Goal: Task Accomplishment & Management: Manage account settings

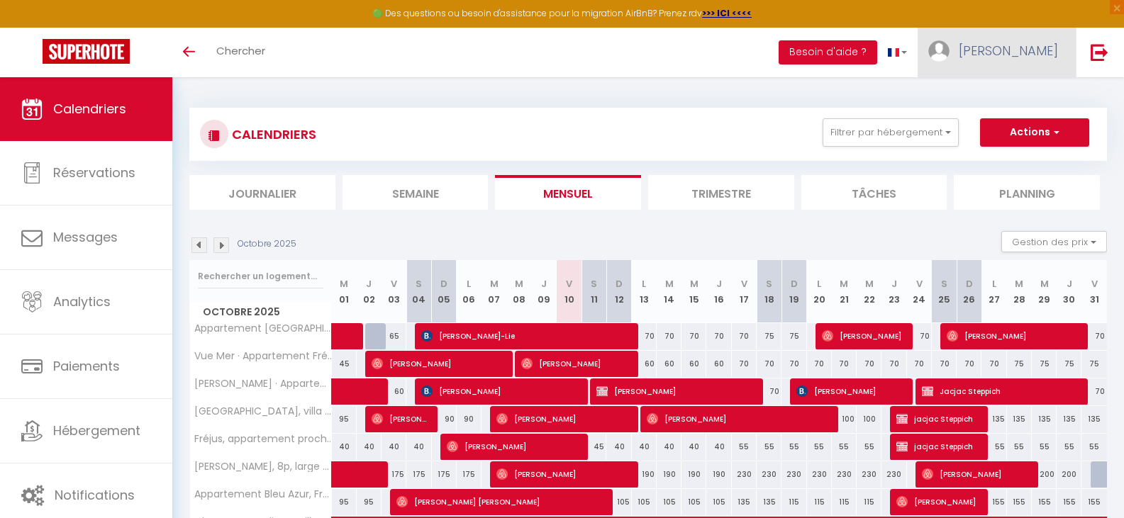
click at [1022, 48] on span "Sabine" at bounding box center [1008, 51] width 99 height 18
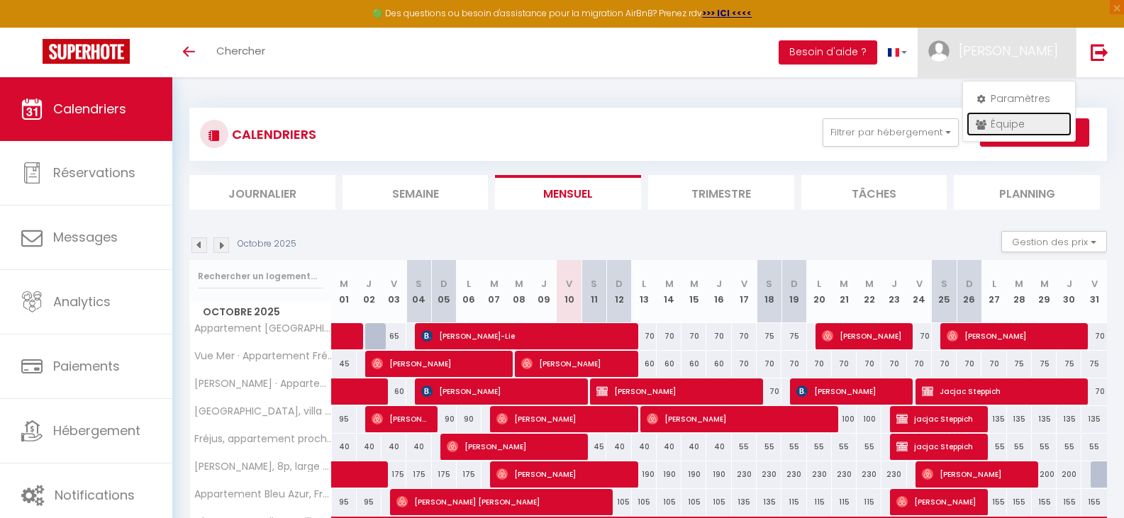
click at [1008, 123] on link "Équipe" at bounding box center [1019, 124] width 105 height 24
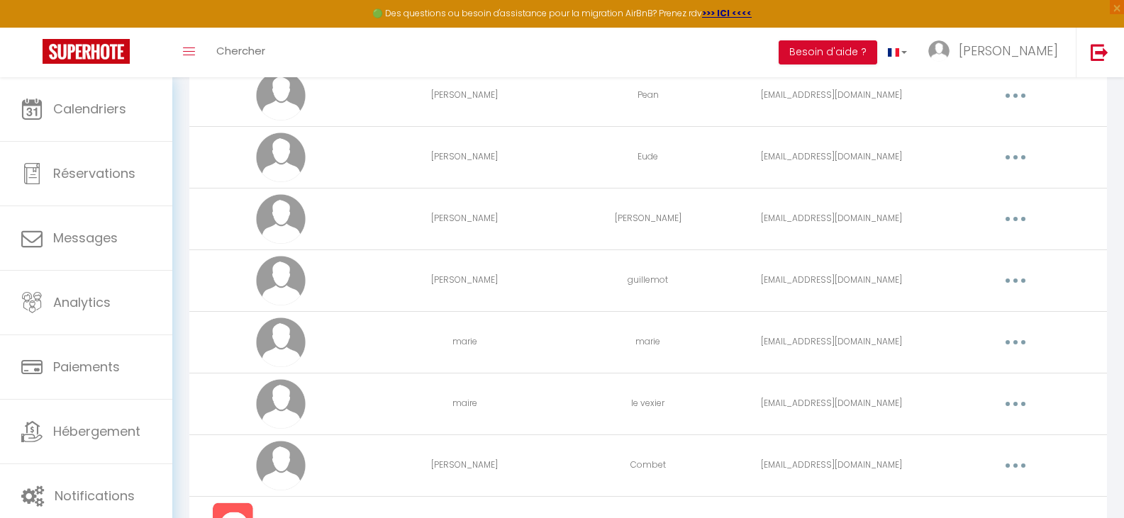
scroll to position [284, 0]
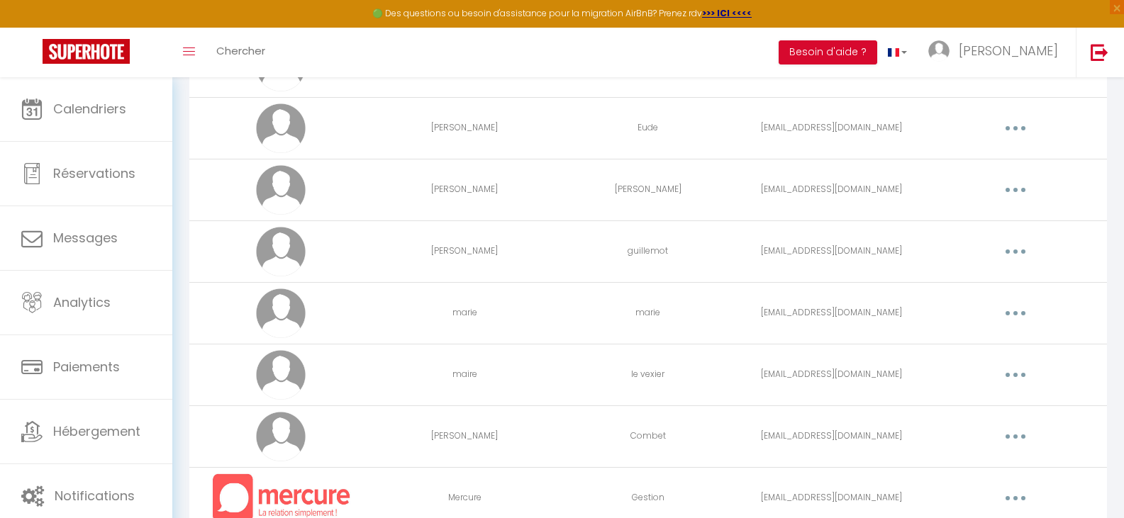
click at [1017, 366] on button "button" at bounding box center [1016, 375] width 40 height 23
click at [951, 405] on link "Editer" at bounding box center [978, 408] width 105 height 24
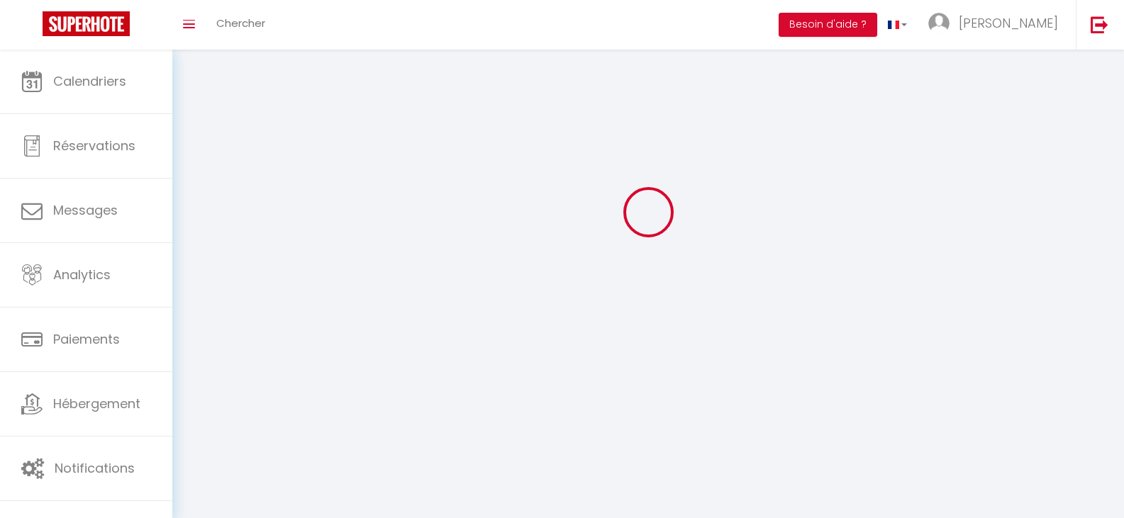
type input "maire"
type input "le vexier"
type input "marielevexier@msn.com"
type textarea "https://app.superhote.com/#/connect/vXpCz2KEPw"
checkbox input "true"
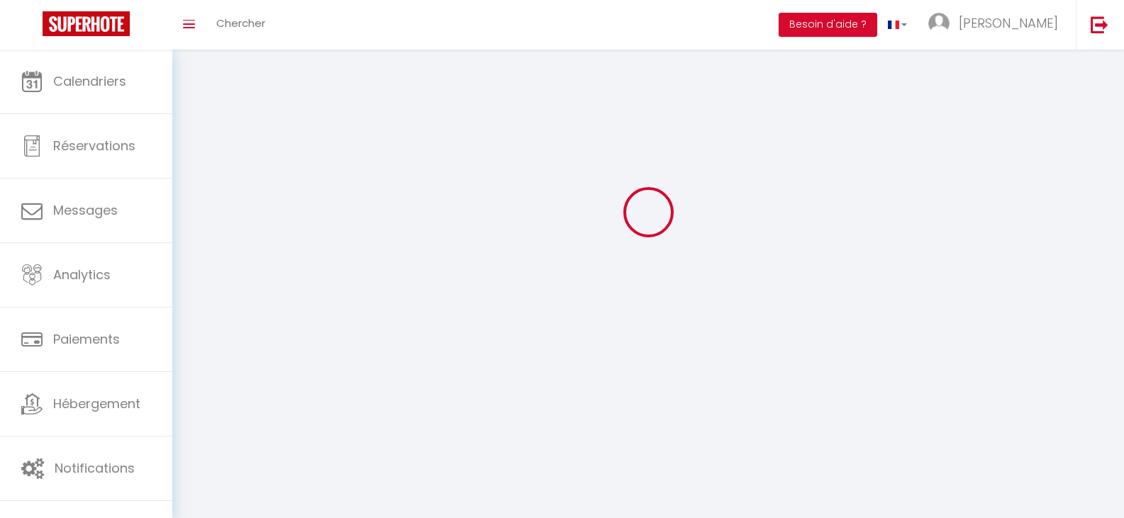
checkbox input "true"
checkbox input "false"
checkbox input "true"
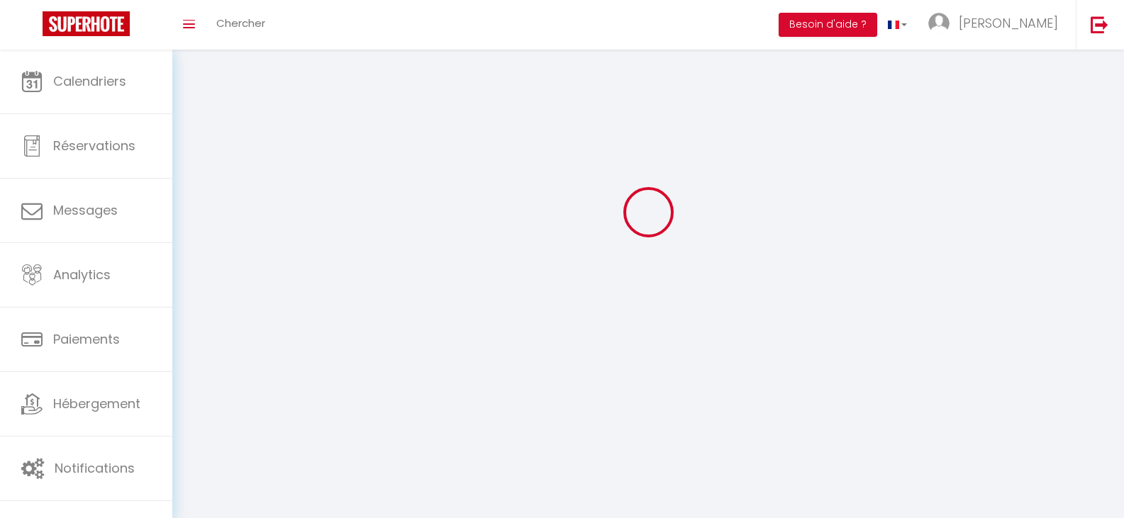
checkbox input "true"
checkbox input "false"
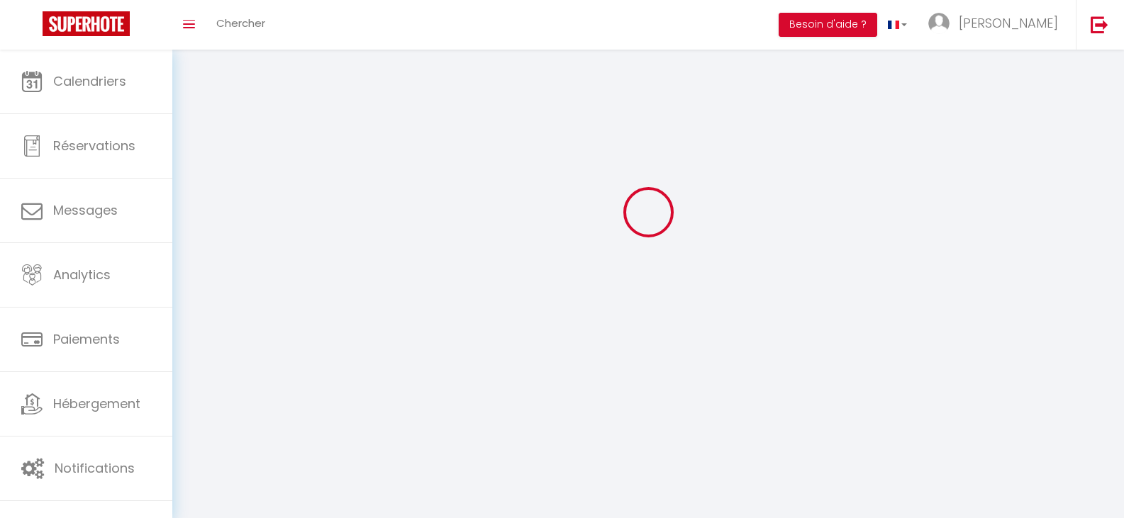
checkbox input "false"
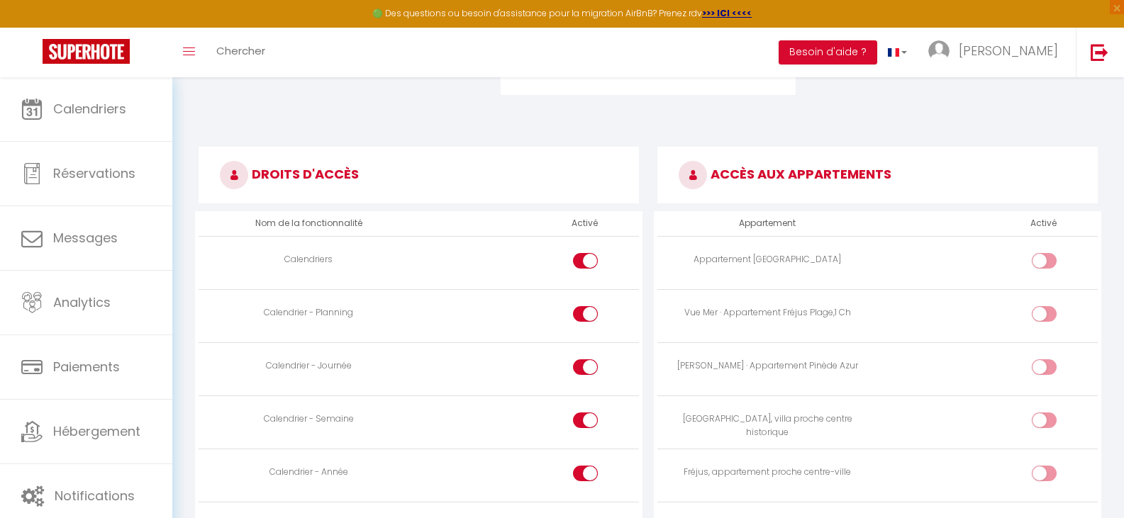
scroll to position [668, 0]
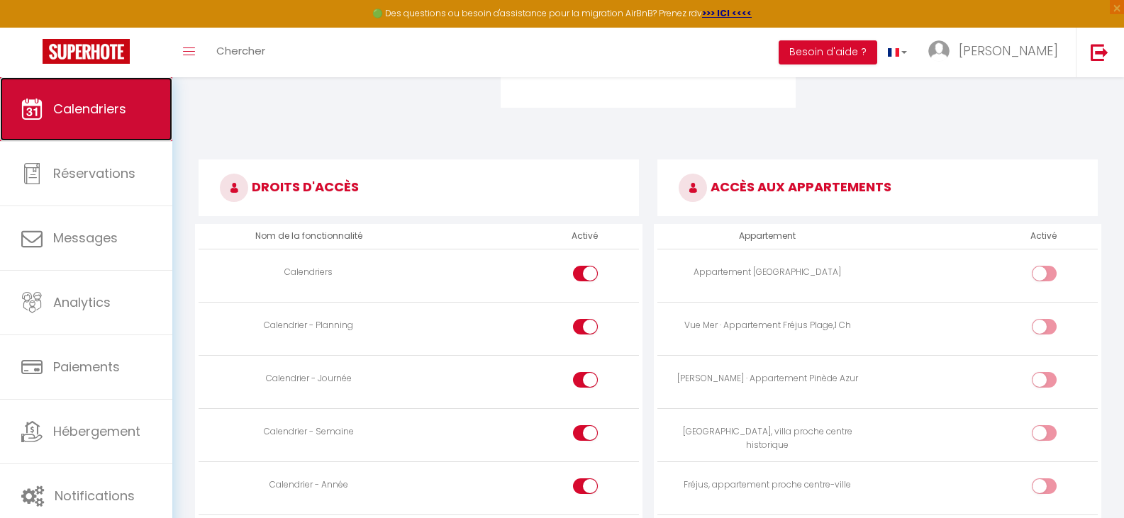
click at [123, 109] on span "Calendriers" at bounding box center [89, 109] width 73 height 18
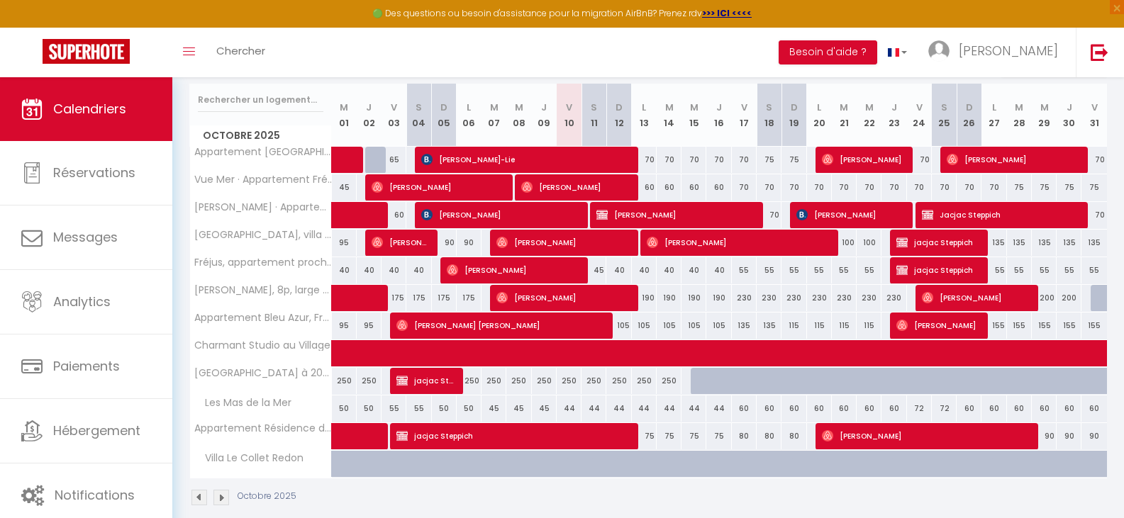
scroll to position [196, 0]
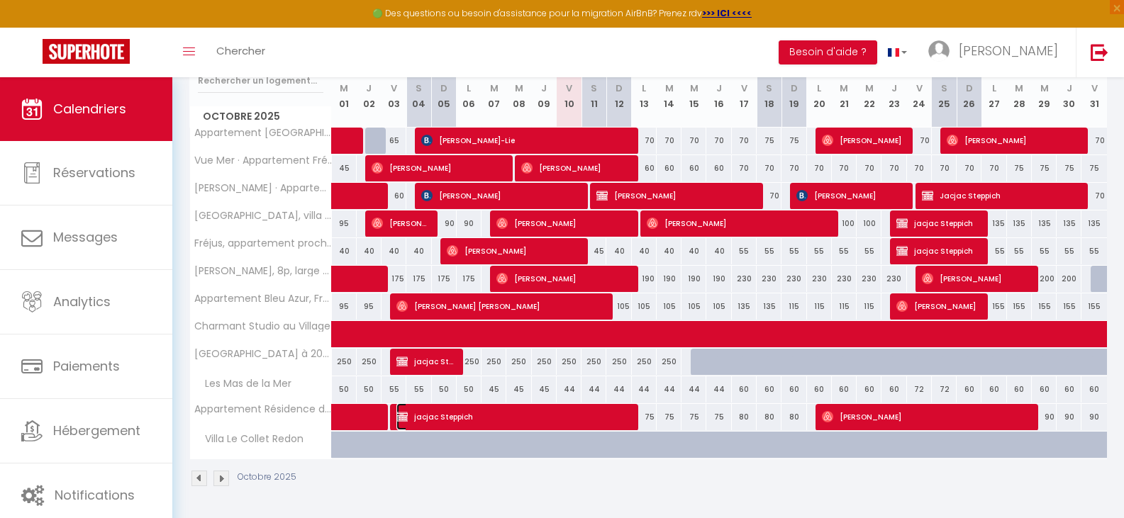
click at [611, 416] on span "jacjac Steppich" at bounding box center [512, 417] width 232 height 27
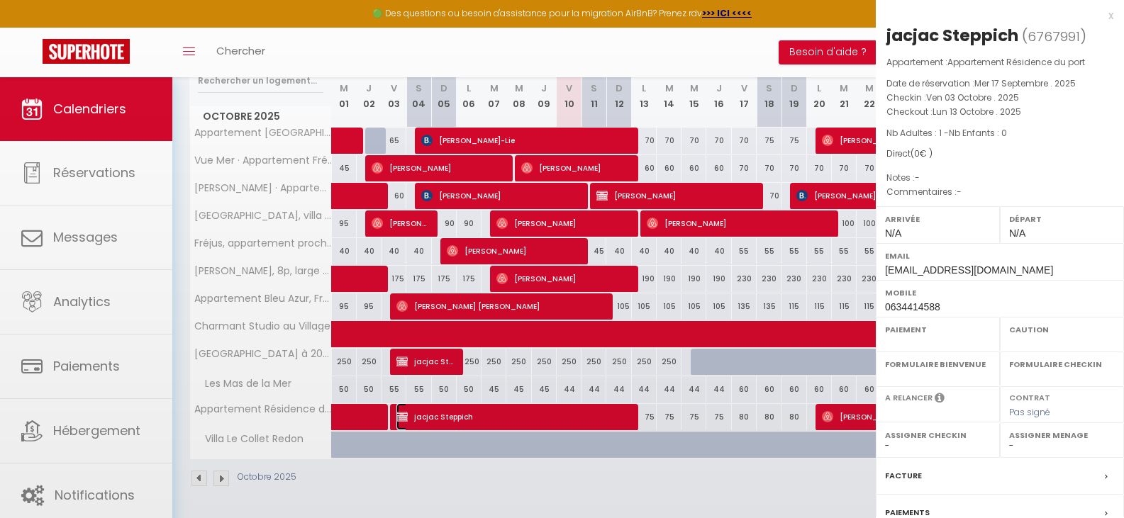
select select "OK"
select select "KO"
select select "0"
select select "1"
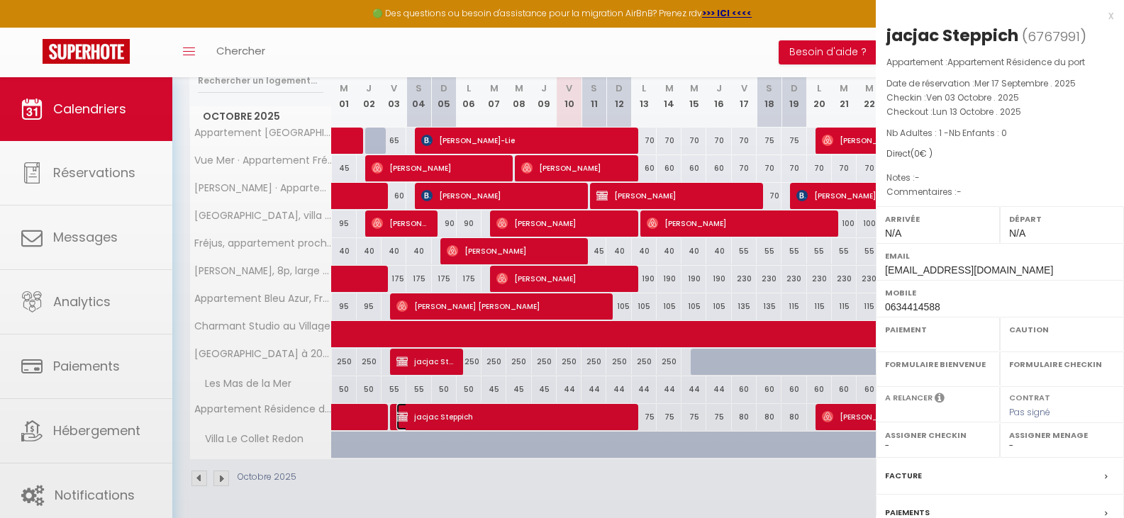
select select
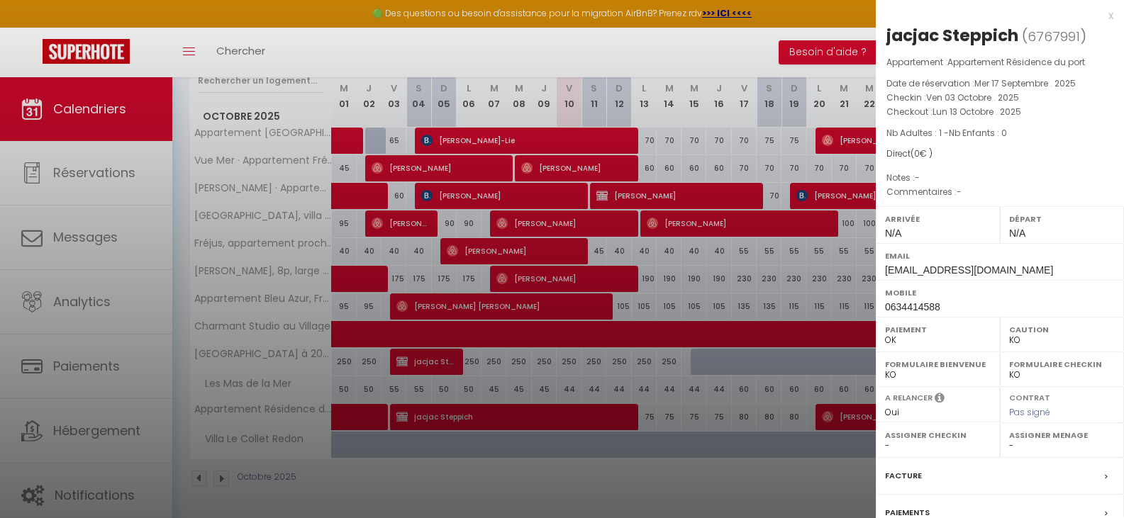
click at [1032, 447] on select "- Rudy VITOUR Amelie GOODLOC beatrice Pean Anne Sophie Eude Isabelle Meyer oliv…" at bounding box center [1062, 446] width 106 height 13
select select "47920"
click at [1009, 440] on select "- Rudy VITOUR Amelie GOODLOC beatrice Pean Anne Sophie Eude Isabelle Meyer oliv…" at bounding box center [1062, 446] width 106 height 13
click at [678, 481] on div at bounding box center [562, 259] width 1124 height 518
